Goal: Navigation & Orientation: Find specific page/section

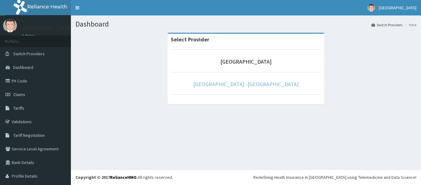
click at [241, 83] on link "[GEOGRAPHIC_DATA] -[GEOGRAPHIC_DATA]" at bounding box center [245, 83] width 105 height 7
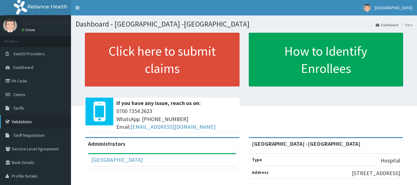
click at [24, 122] on link "Validations" at bounding box center [35, 122] width 71 height 14
